Goal: Task Accomplishment & Management: Complete application form

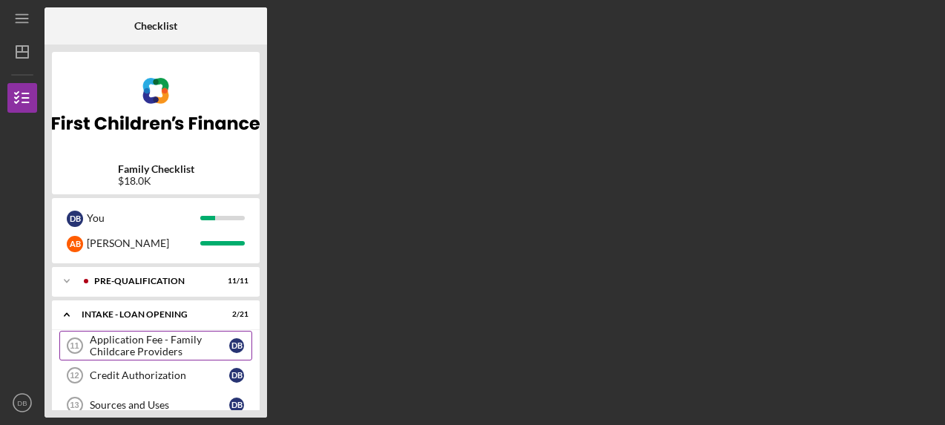
click at [173, 339] on div "Application Fee - Family Childcare Providers" at bounding box center [159, 346] width 139 height 24
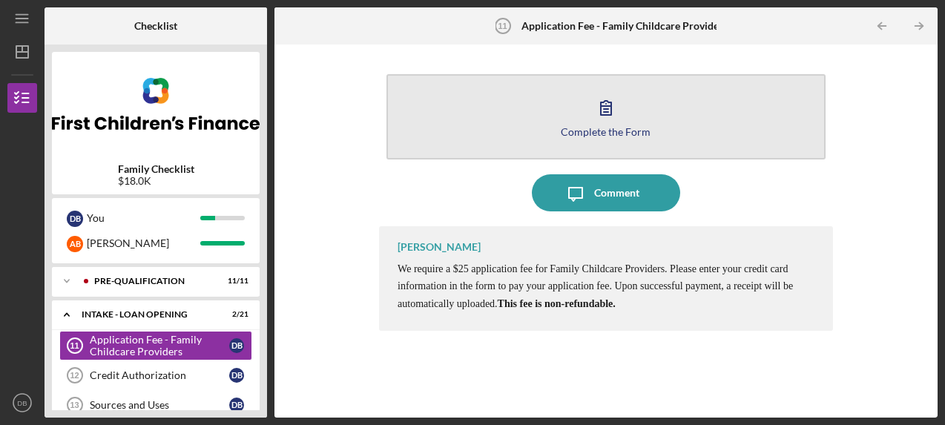
click at [622, 118] on icon "button" at bounding box center [606, 107] width 37 height 37
click at [570, 97] on button "Complete the Form Form" at bounding box center [606, 116] width 439 height 85
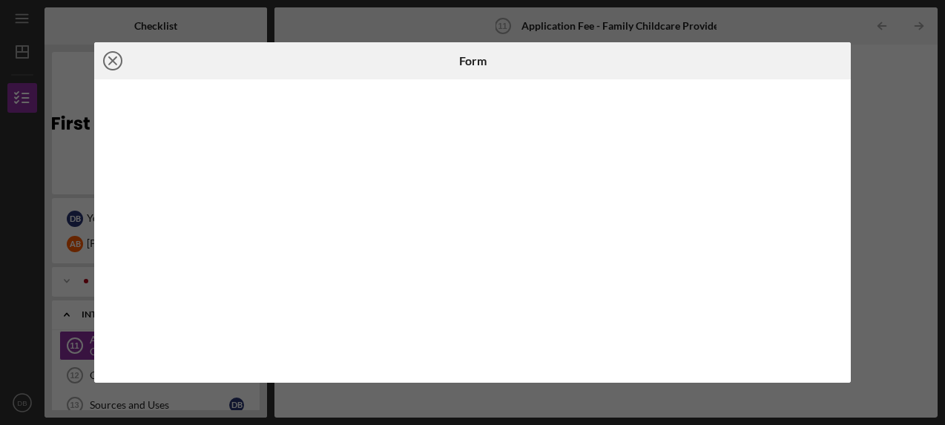
click at [114, 62] on line at bounding box center [112, 60] width 7 height 7
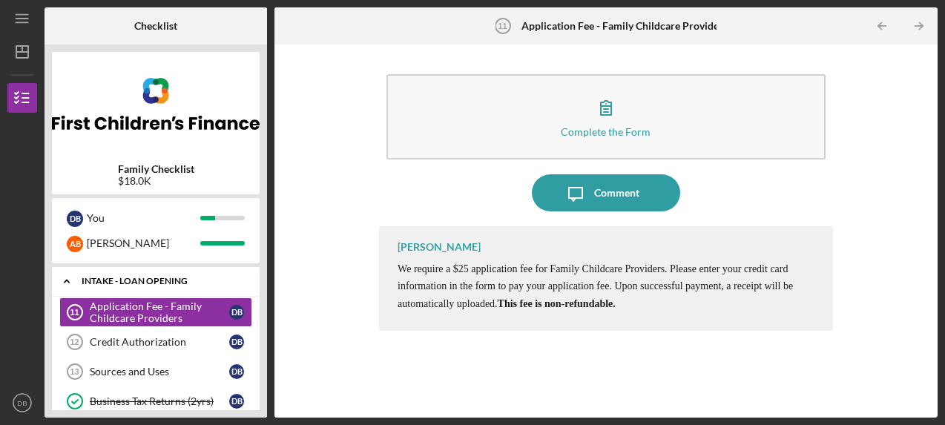
scroll to position [37, 0]
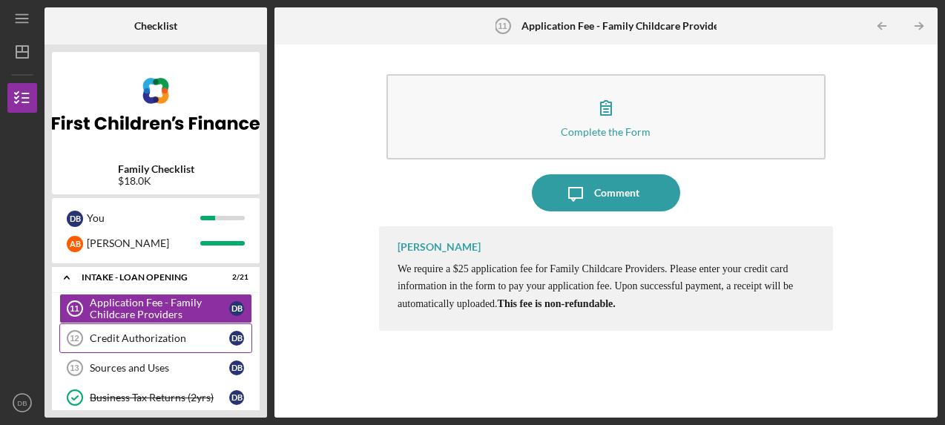
click at [176, 332] on link "Credit Authorization 12 Credit Authorization D B" at bounding box center [155, 338] width 193 height 30
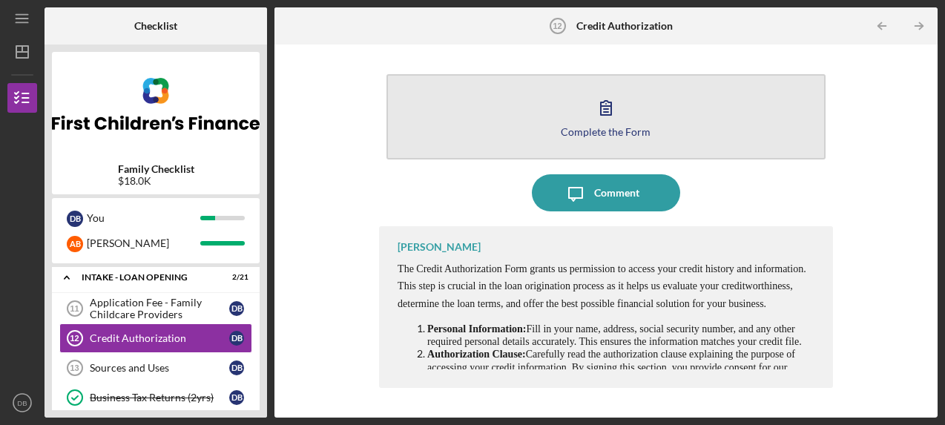
click at [610, 111] on icon "button" at bounding box center [606, 107] width 37 height 37
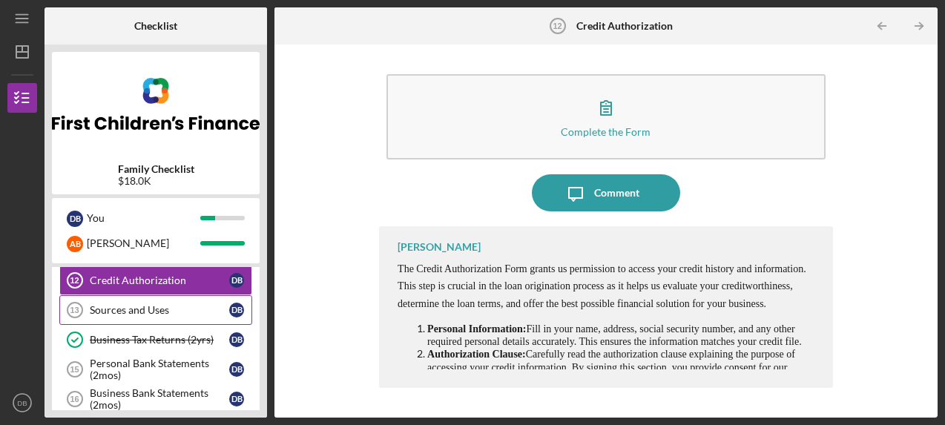
scroll to position [98, 0]
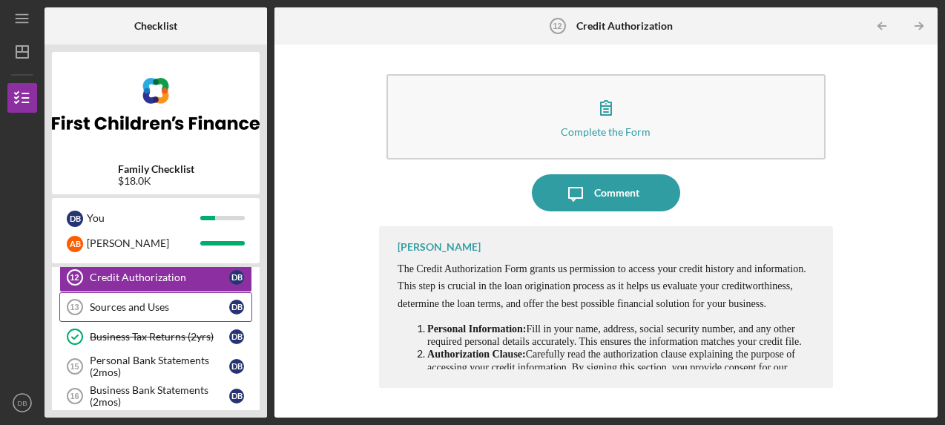
click at [138, 304] on div "Sources and Uses" at bounding box center [159, 307] width 139 height 12
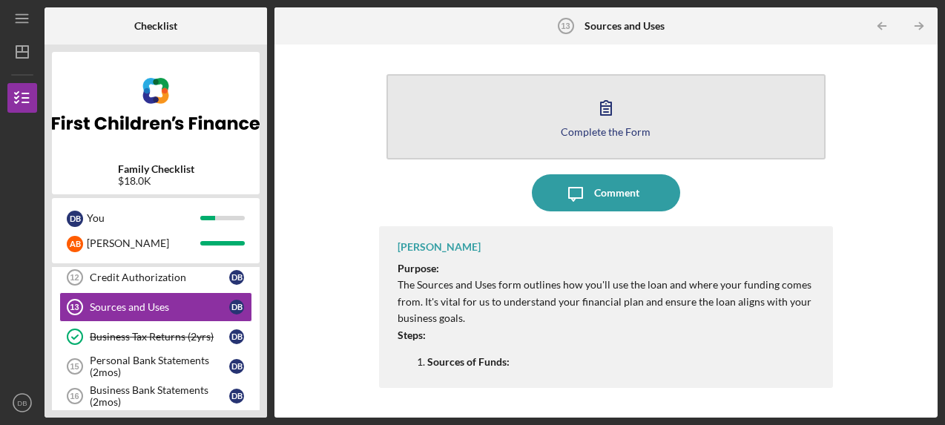
click at [633, 137] on button "Complete the Form Form" at bounding box center [606, 116] width 439 height 85
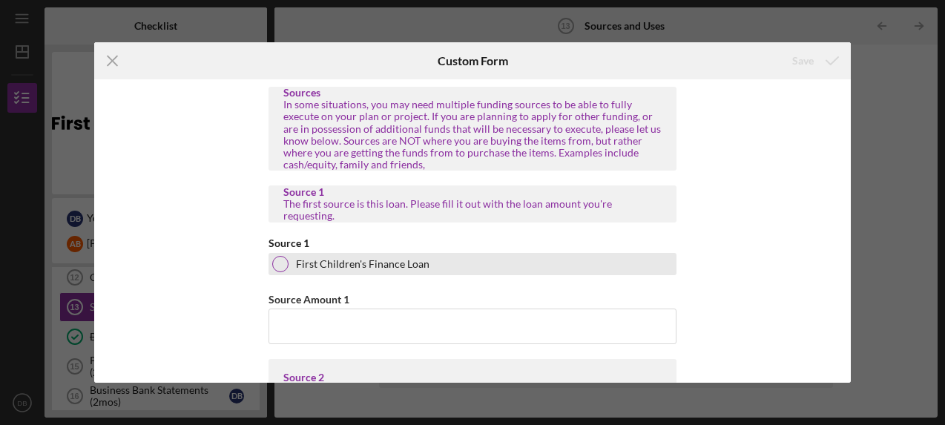
click at [283, 261] on div at bounding box center [280, 264] width 16 height 16
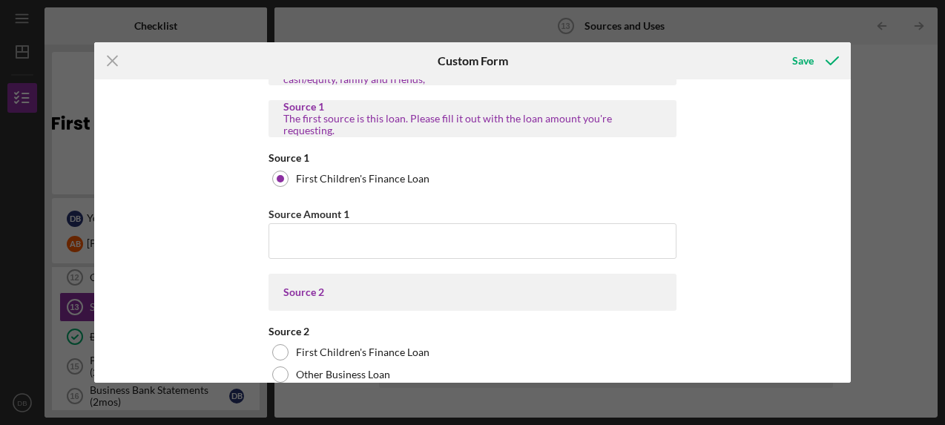
scroll to position [92, 0]
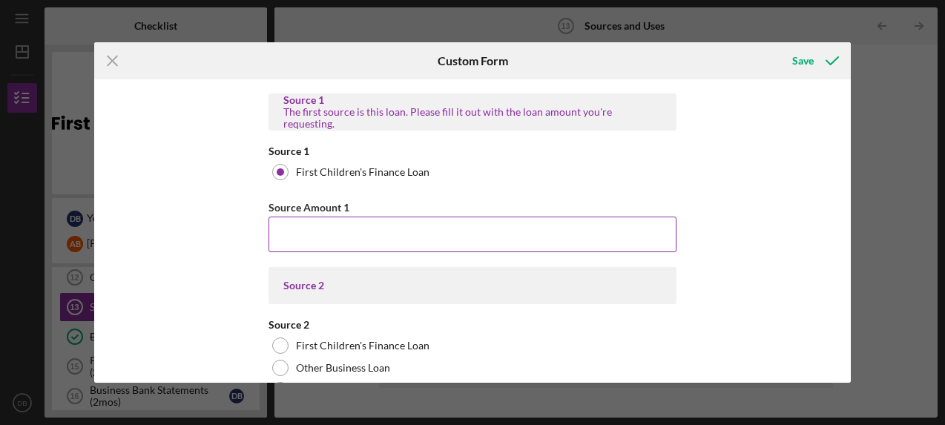
click at [312, 246] on input "Source Amount 1" at bounding box center [473, 235] width 408 height 36
type input "$18,000"
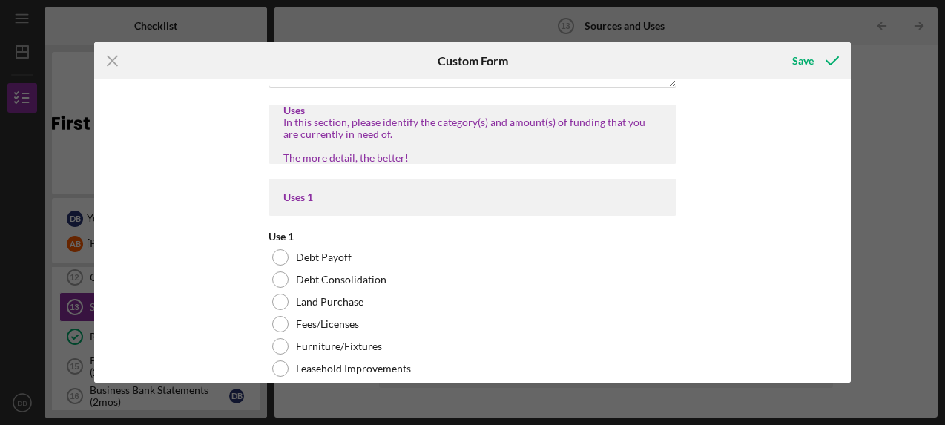
scroll to position [1717, 0]
click at [108, 53] on icon "Icon/Menu Close" at bounding box center [112, 60] width 37 height 37
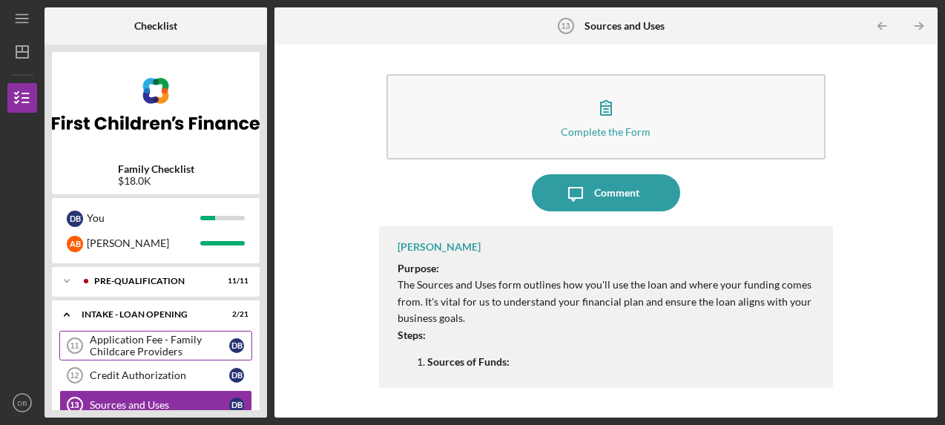
click at [156, 338] on div "Application Fee - Family Childcare Providers" at bounding box center [159, 346] width 139 height 24
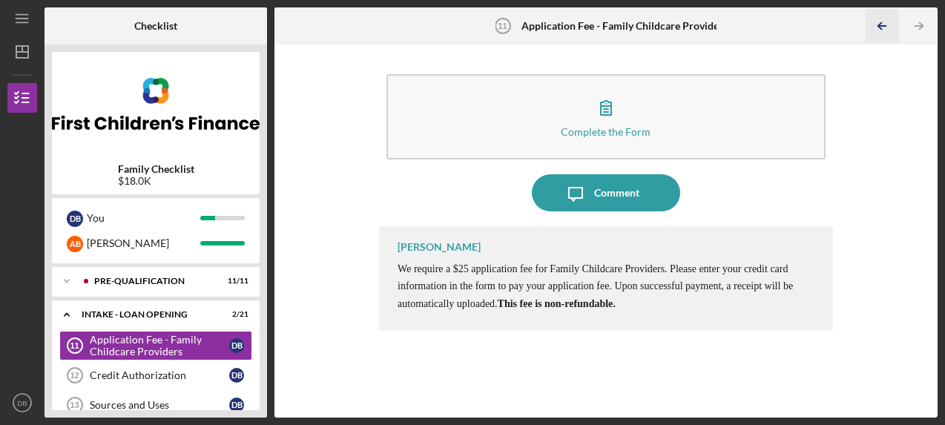
click at [878, 25] on polyline "button" at bounding box center [880, 26] width 4 height 7
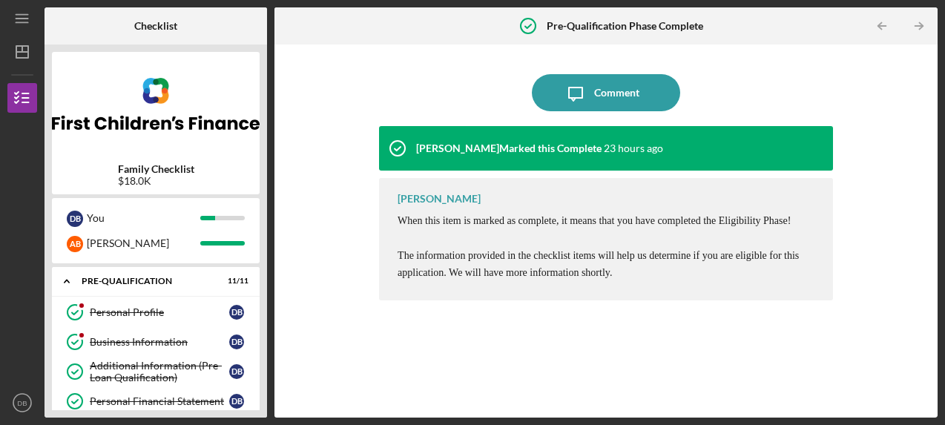
scroll to position [271, 0]
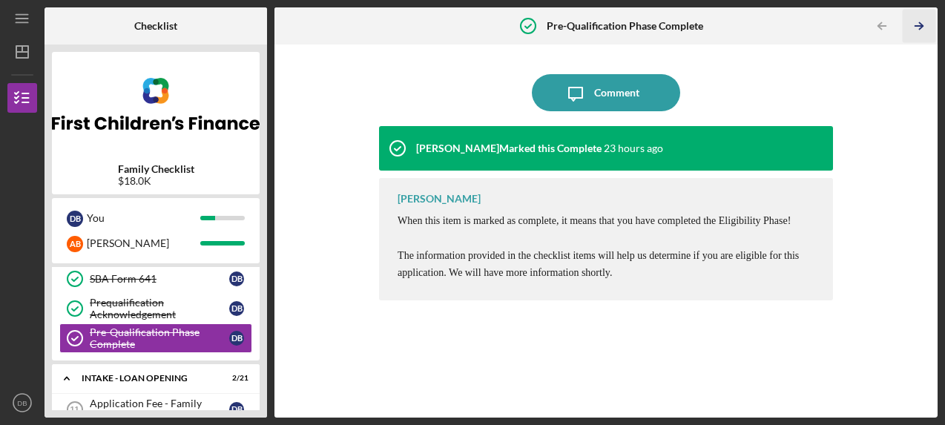
click at [913, 29] on icon "Icon/Table Pagination Arrow" at bounding box center [919, 26] width 33 height 33
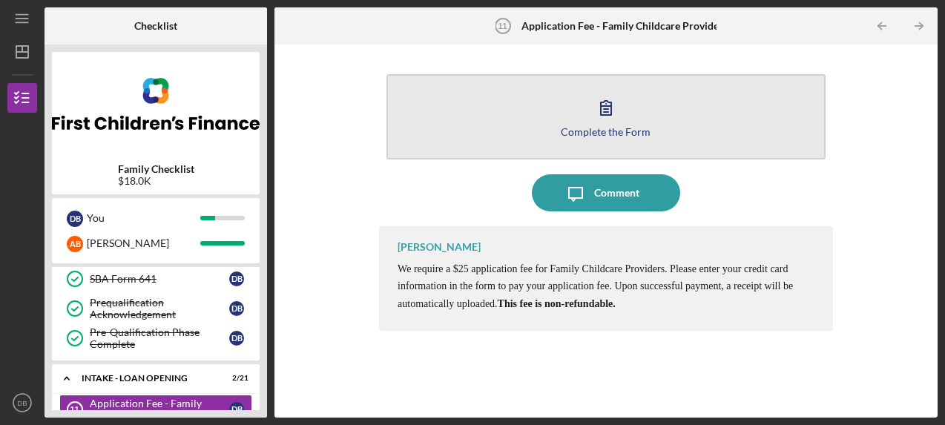
click at [635, 118] on button "Complete the Form Form" at bounding box center [606, 116] width 439 height 85
